Goal: Information Seeking & Learning: Learn about a topic

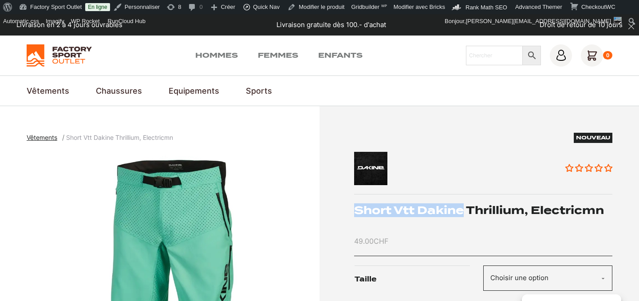
drag, startPoint x: 355, startPoint y: 208, endPoint x: 465, endPoint y: 205, distance: 110.1
click at [465, 205] on h1 "Short Vtt Dakine Thrillium, Electricmn" at bounding box center [483, 210] width 259 height 14
click at [432, 233] on div "Nouveau Aucun avis Short Vtt Dakine Thrillium, Electricmn 49.00 CHF Taille Choi…" at bounding box center [483, 240] width 259 height 214
drag, startPoint x: 356, startPoint y: 210, endPoint x: 527, endPoint y: 207, distance: 170.5
click at [527, 207] on h1 "Short Vtt Dakine Thrillium, Electricmn" at bounding box center [483, 210] width 259 height 14
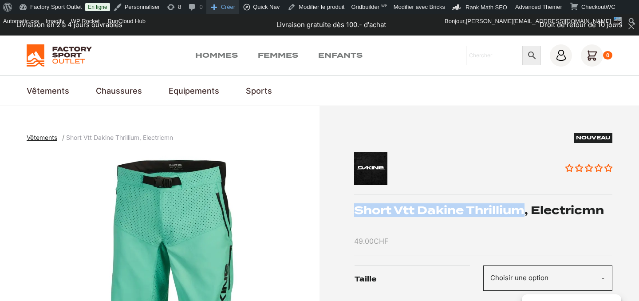
copy h1 "Short Vtt Dakine Thrillium"
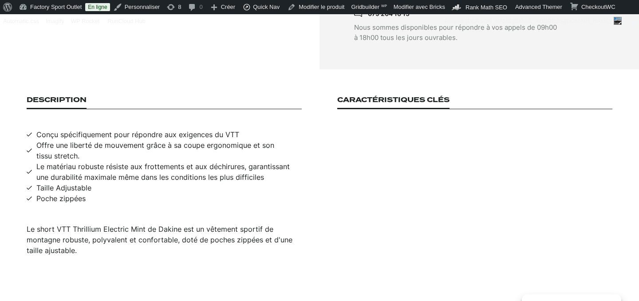
scroll to position [548, 0]
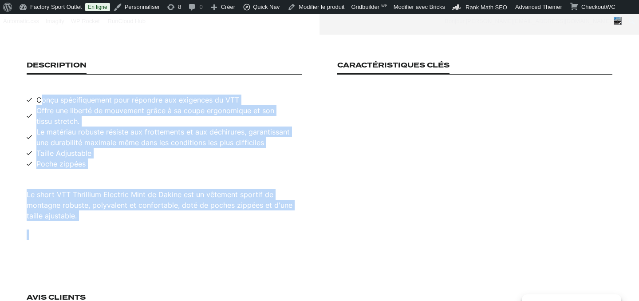
drag, startPoint x: 37, startPoint y: 90, endPoint x: 122, endPoint y: 227, distance: 161.1
click at [122, 227] on div "Description Conçu spécifiquement pour répondre aux exigences du VTT Offre une l…" at bounding box center [164, 150] width 275 height 179
copy div "Conçu spécifiquement pour répondre aux exigences du VTT Offre une liberté de mo…"
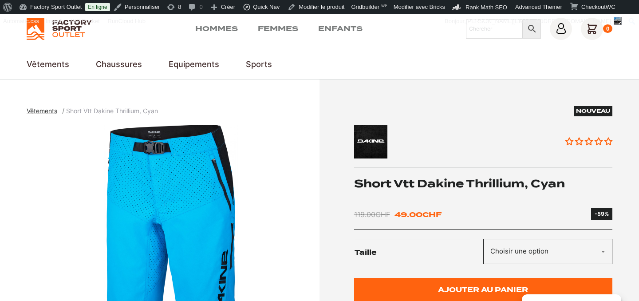
scroll to position [28, 0]
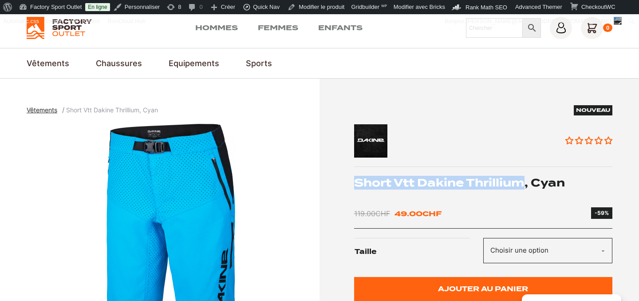
drag, startPoint x: 356, startPoint y: 182, endPoint x: 523, endPoint y: 178, distance: 167.9
click at [523, 178] on h1 "Short Vtt Dakine Thrillium, Cyan" at bounding box center [483, 183] width 259 height 14
copy h1 "Short Vtt Dakine Thrillium"
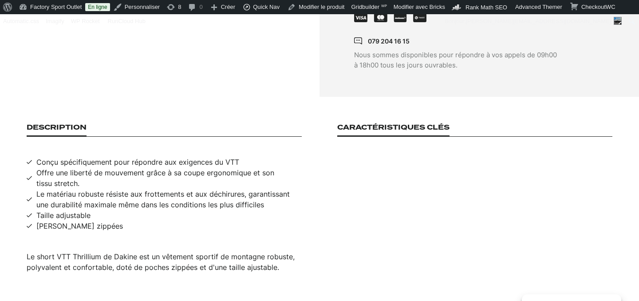
scroll to position [541, 0]
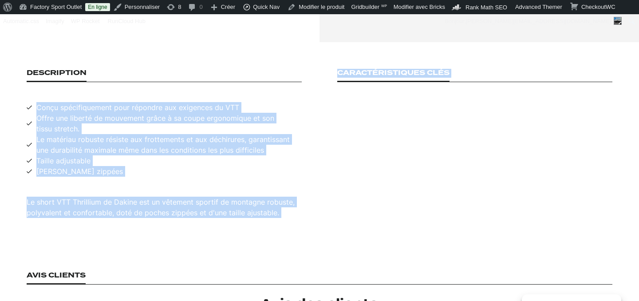
drag, startPoint x: 37, startPoint y: 97, endPoint x: 274, endPoint y: 238, distance: 276.1
click at [274, 238] on main "Vêtements Short Vtt Dakine Thrillium, Cyan Nouveau Aucun avis Short Vtt Dakine …" at bounding box center [319, 124] width 639 height 1118
copy div "Conçu spécifiquement pour répondre aux exigences du VTT Offre une liberté de mo…"
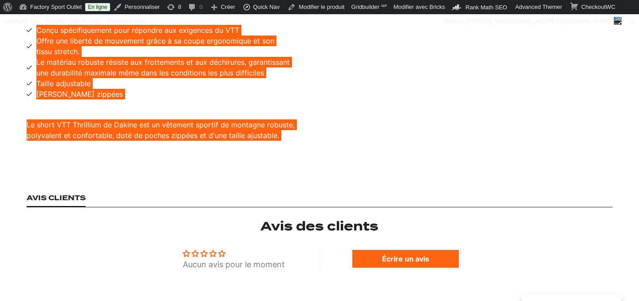
scroll to position [539, 0]
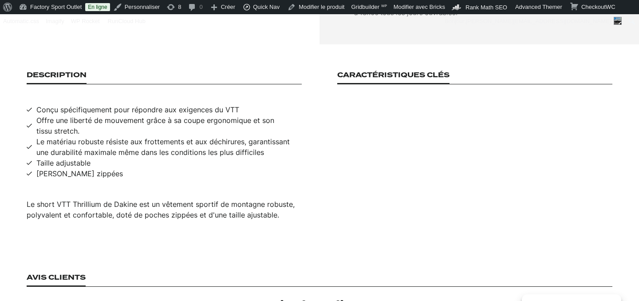
click at [337, 201] on div "Caractéristiques clés" at bounding box center [474, 145] width 275 height 149
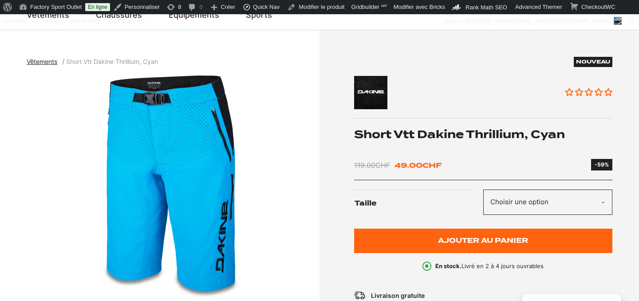
scroll to position [72, 0]
